Goal: Task Accomplishment & Management: Manage account settings

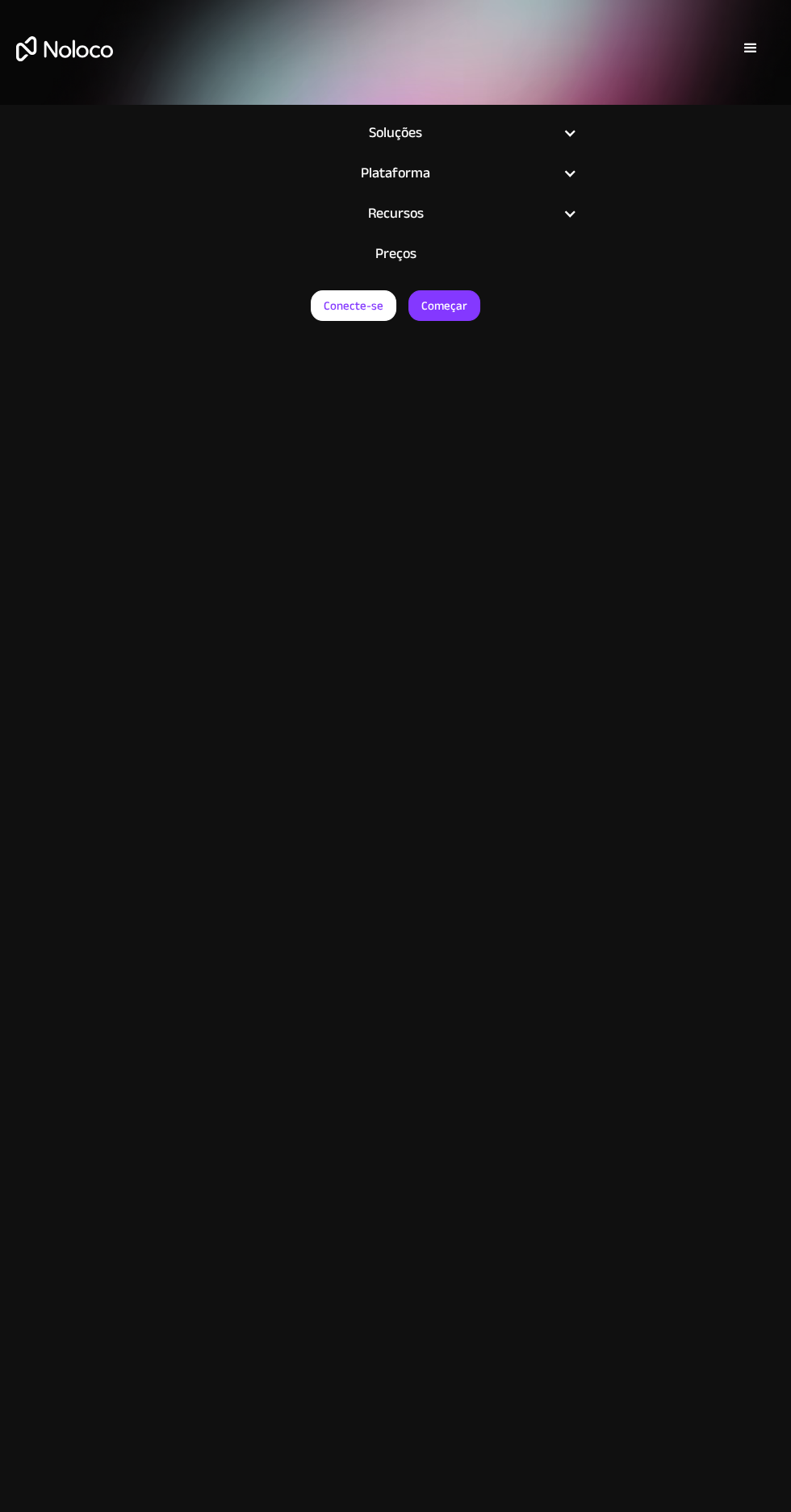
click at [346, 300] on font "Conecte-se" at bounding box center [354, 305] width 60 height 22
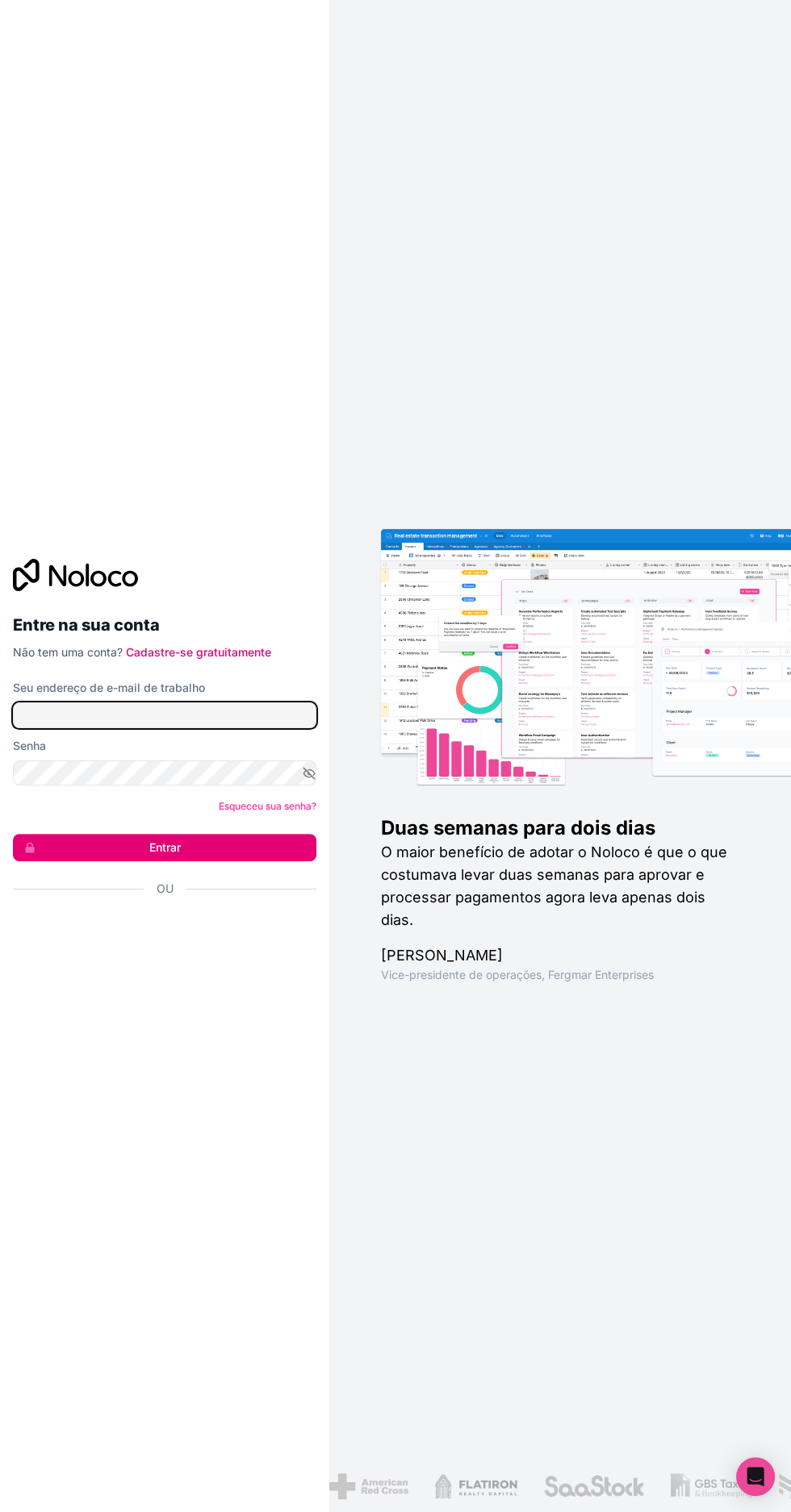
click at [107, 728] on input "Seu endereço de e-mail de trabalho" at bounding box center [164, 715] width 304 height 26
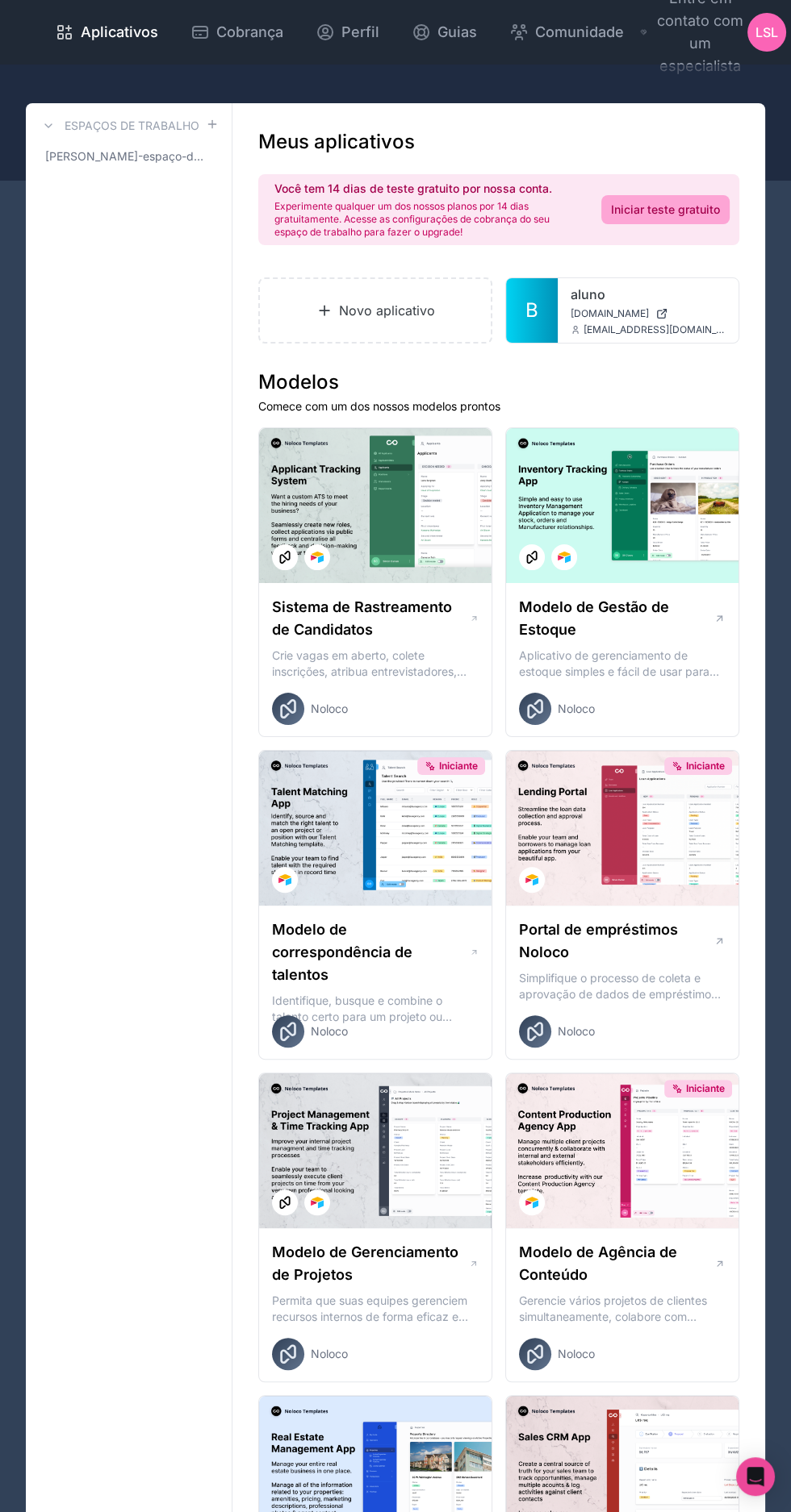
click at [756, 28] on font "LSL" at bounding box center [766, 31] width 22 height 16
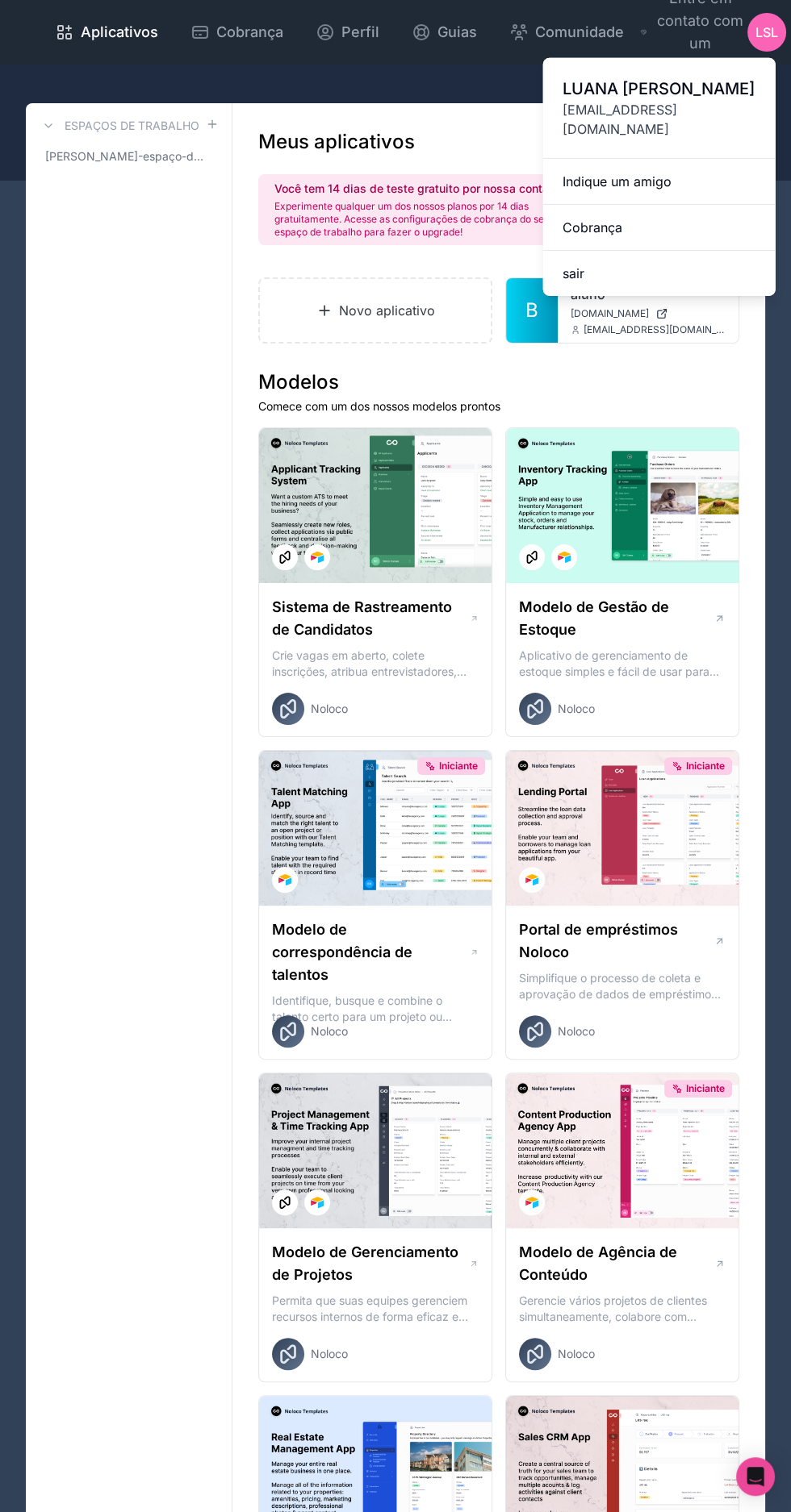
click at [582, 205] on link "Cobrança" at bounding box center [659, 228] width 233 height 46
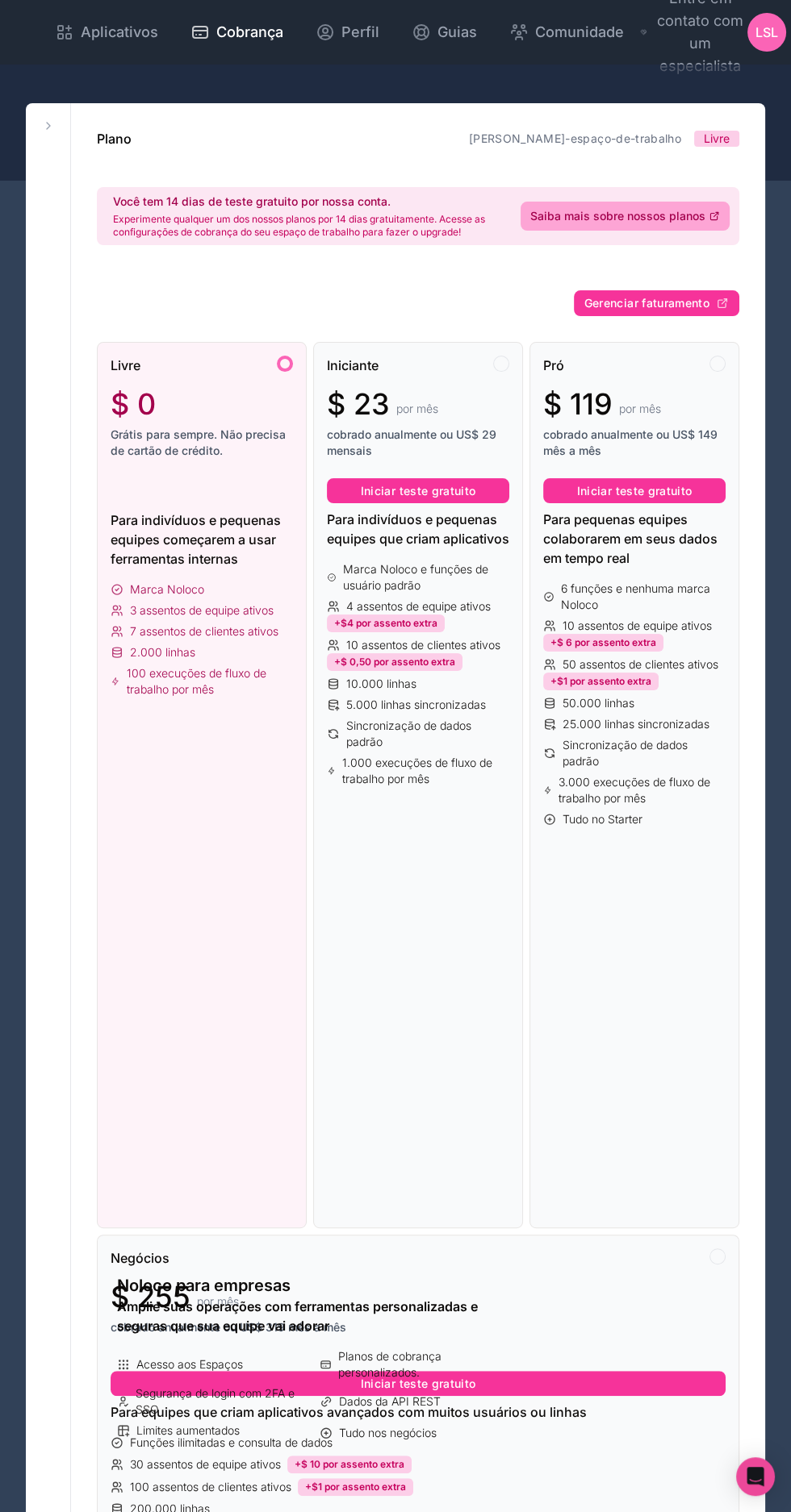
click at [601, 302] on font "Gerenciar faturamento" at bounding box center [646, 303] width 125 height 14
